Goal: Find contact information: Find contact information

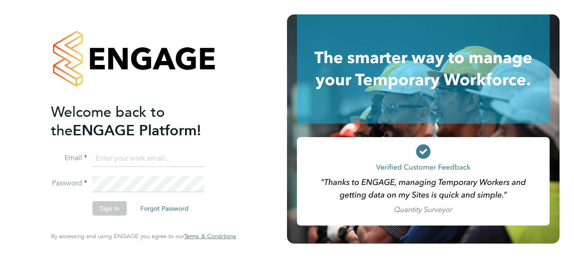
type input "fraz.arshad@ncclondon.ac.uk"
click at [112, 218] on li "Sign In Forgot Password" at bounding box center [139, 212] width 176 height 23
click at [114, 214] on button "Sign In" at bounding box center [109, 208] width 34 height 14
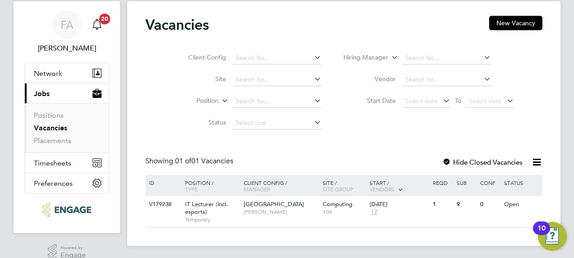
scroll to position [37, 0]
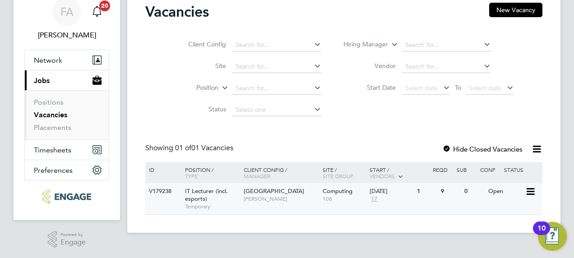
click at [189, 192] on span "IT Lecturer (incl. esports)" at bounding box center [206, 194] width 43 height 15
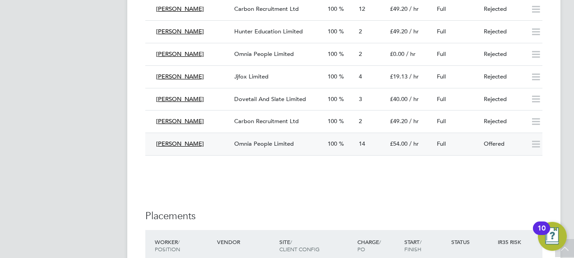
drag, startPoint x: 211, startPoint y: 143, endPoint x: 160, endPoint y: 146, distance: 51.1
click at [160, 146] on div "[PERSON_NAME]" at bounding box center [191, 144] width 78 height 15
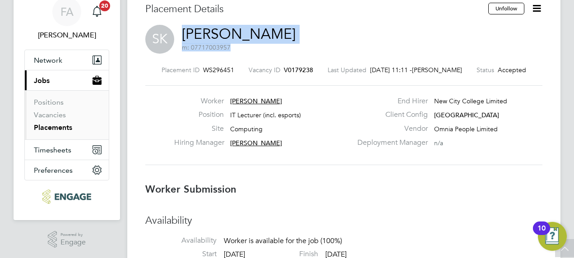
drag, startPoint x: 295, startPoint y: 34, endPoint x: 185, endPoint y: 39, distance: 110.2
click at [185, 39] on div "SK Saji Karunakaran m: 07717003957" at bounding box center [343, 40] width 397 height 31
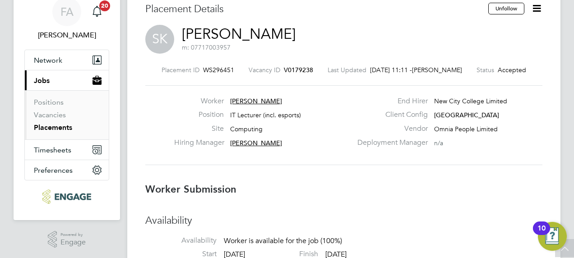
drag, startPoint x: 185, startPoint y: 39, endPoint x: 269, endPoint y: 59, distance: 87.2
click at [269, 59] on div "Placement ID WS296451 Vacancy ID V0179238 Last Updated 30 Aug 2025, 11:11 - Cla…" at bounding box center [343, 115] width 397 height 121
click at [229, 32] on link "[PERSON_NAME]" at bounding box center [239, 34] width 114 height 18
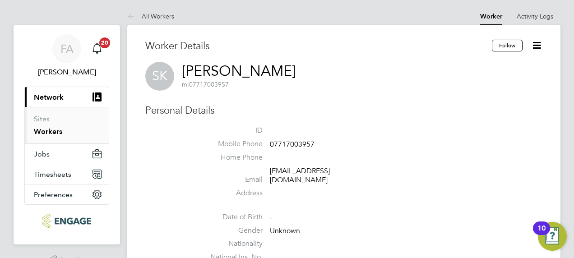
drag, startPoint x: 300, startPoint y: 68, endPoint x: 176, endPoint y: 71, distance: 123.7
click at [176, 71] on div "SK [PERSON_NAME] m: 07717003957" at bounding box center [343, 76] width 397 height 29
click at [300, 70] on div "SK [PERSON_NAME] m: 07717003957" at bounding box center [343, 76] width 397 height 29
drag, startPoint x: 298, startPoint y: 70, endPoint x: 173, endPoint y: 71, distance: 125.4
click at [173, 71] on div "SK [PERSON_NAME] m: 07717003957" at bounding box center [343, 76] width 397 height 29
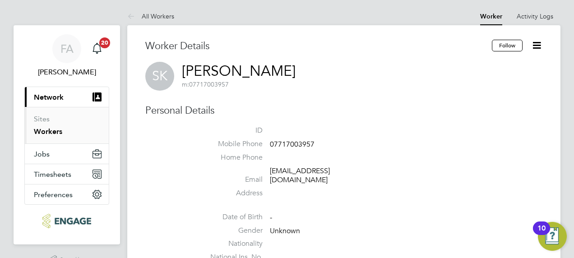
copy div "[PERSON_NAME] m: 07717003957"
